Goal: Task Accomplishment & Management: Manage account settings

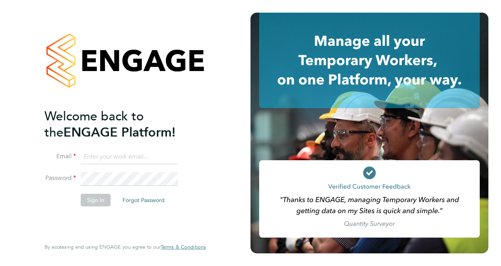
click at [128, 157] on input at bounding box center [129, 157] width 97 height 14
click at [103, 160] on input at bounding box center [129, 157] width 97 height 14
type input "Jackie.cheetham@bms.com"
click at [102, 197] on button "Sign In" at bounding box center [96, 200] width 30 height 13
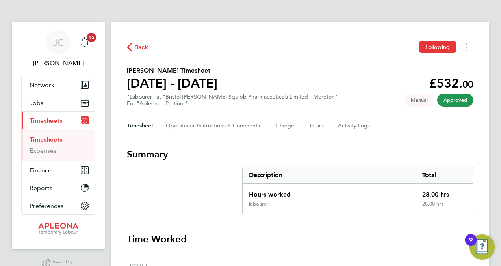
click at [47, 141] on link "Timesheets" at bounding box center [46, 139] width 33 height 7
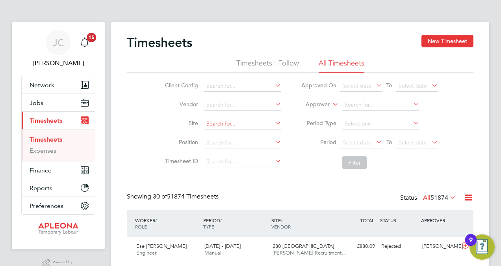
click at [224, 123] on input at bounding box center [243, 123] width 78 height 11
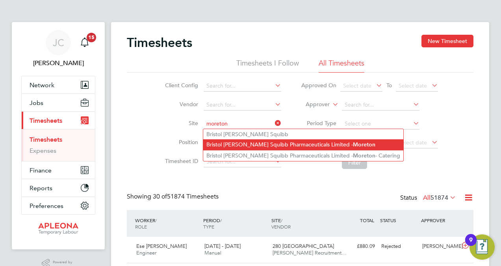
click at [255, 146] on li "Bristol Myers Squibb Pharmaceuticals Limited - Moreton" at bounding box center [303, 144] width 200 height 11
type input "Bristol Myers Squibb Pharmaceuticals Limited - Moreton"
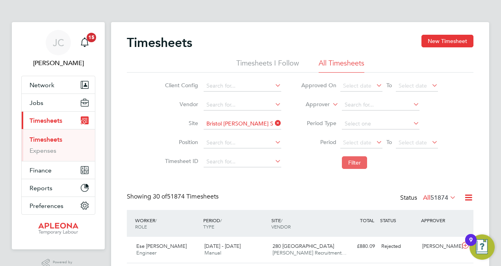
click at [352, 162] on button "Filter" at bounding box center [354, 162] width 25 height 13
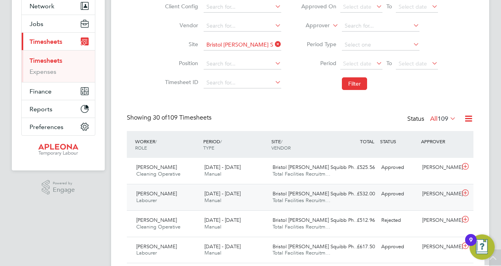
click at [279, 195] on span "Bristol Myers Squibb Ph…" at bounding box center [316, 193] width 86 height 7
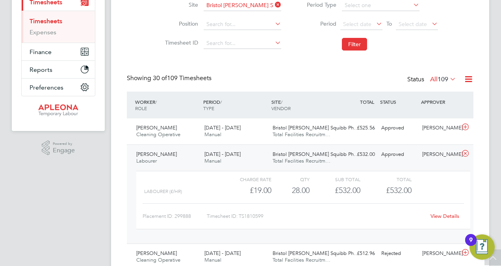
click at [438, 215] on link "View Details" at bounding box center [445, 215] width 29 height 7
